Goal: Task Accomplishment & Management: Manage account settings

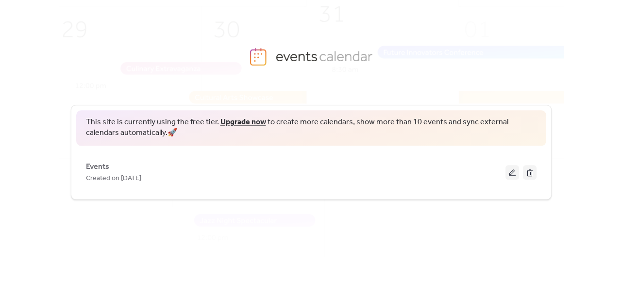
scroll to position [10, 0]
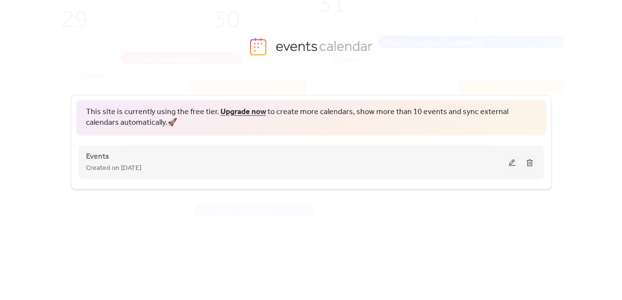
click at [513, 164] on button at bounding box center [512, 162] width 14 height 15
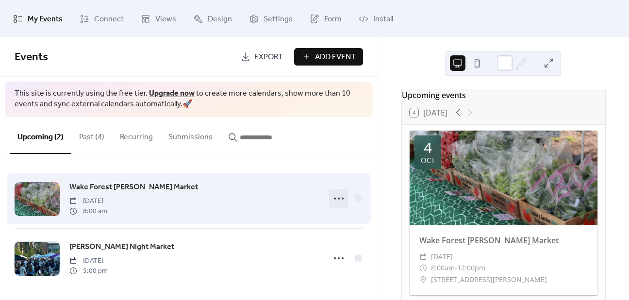
click at [334, 201] on icon at bounding box center [339, 199] width 16 height 16
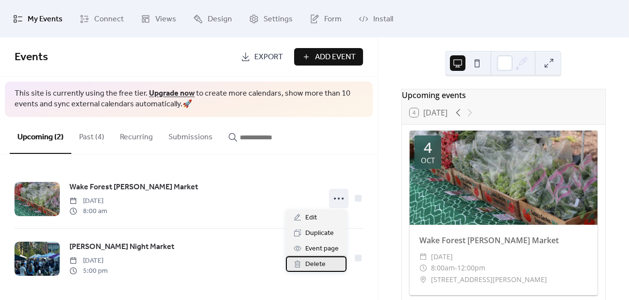
click at [328, 261] on div "Delete" at bounding box center [316, 264] width 61 height 16
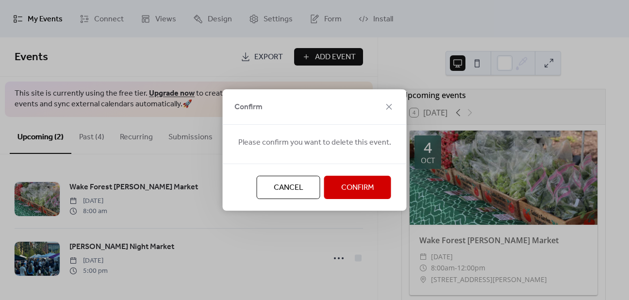
click at [369, 182] on span "Confirm" at bounding box center [357, 188] width 33 height 12
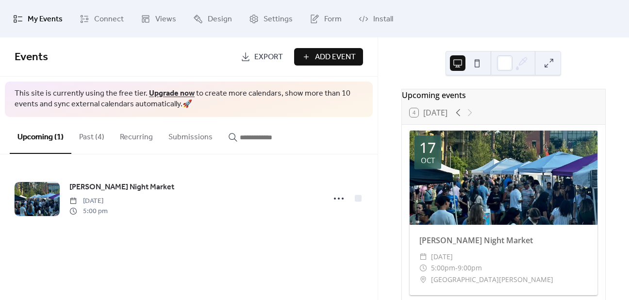
click at [326, 60] on span "Add Event" at bounding box center [335, 57] width 41 height 12
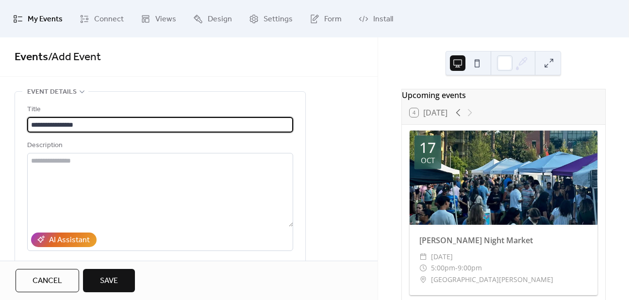
type input "**********"
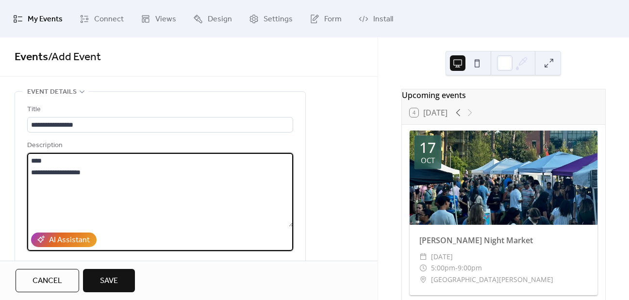
scroll to position [21, 0]
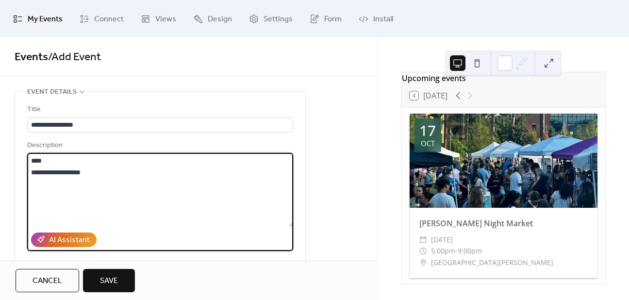
type textarea "**********"
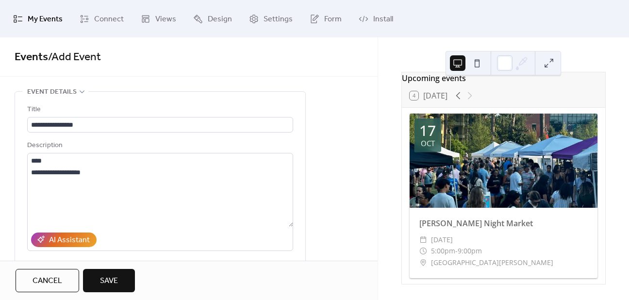
click at [116, 275] on span "Save" at bounding box center [109, 281] width 18 height 12
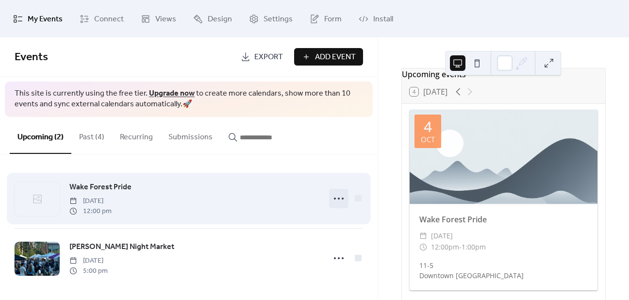
click at [338, 198] on circle at bounding box center [339, 199] width 2 height 2
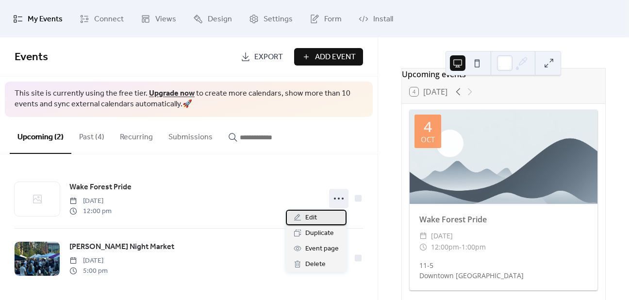
click at [318, 213] on div "Edit" at bounding box center [316, 218] width 61 height 16
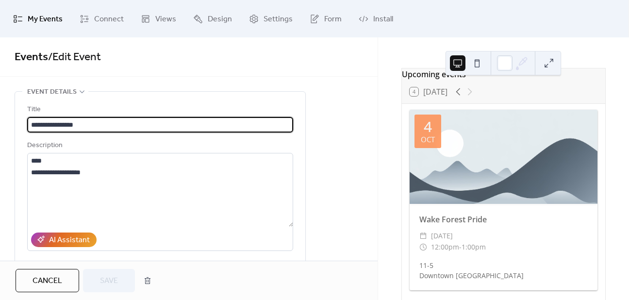
click at [431, 96] on div "4 [DATE]" at bounding box center [429, 91] width 38 height 9
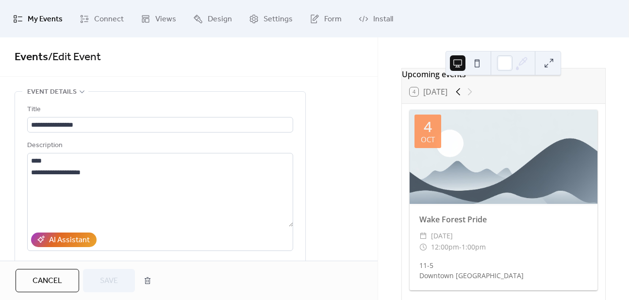
click at [457, 98] on icon at bounding box center [458, 92] width 12 height 12
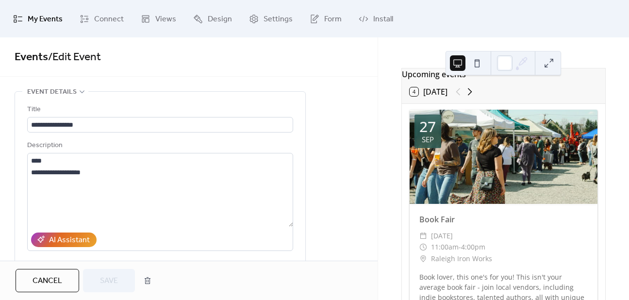
click at [470, 97] on icon at bounding box center [470, 92] width 12 height 12
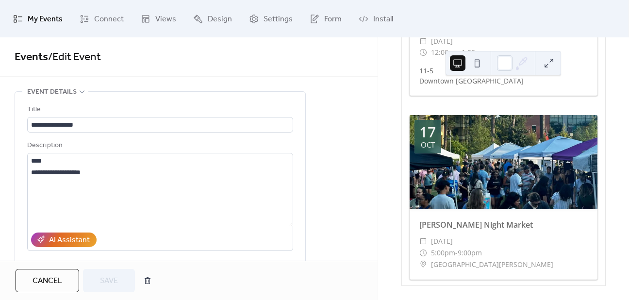
scroll to position [220, 0]
